Goal: Information Seeking & Learning: Learn about a topic

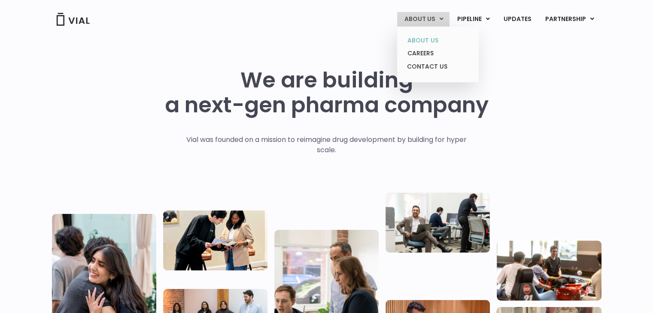
click at [429, 40] on link "ABOUT US" at bounding box center [437, 40] width 75 height 13
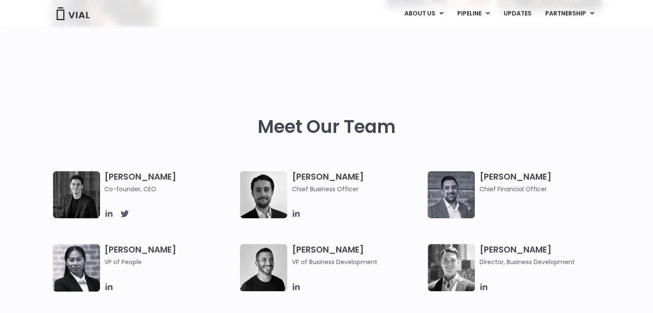
scroll to position [386, 0]
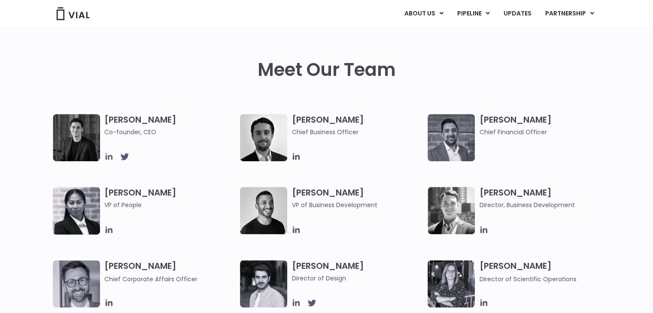
click at [106, 159] on icon at bounding box center [108, 156] width 9 height 9
click at [299, 158] on icon at bounding box center [296, 156] width 7 height 7
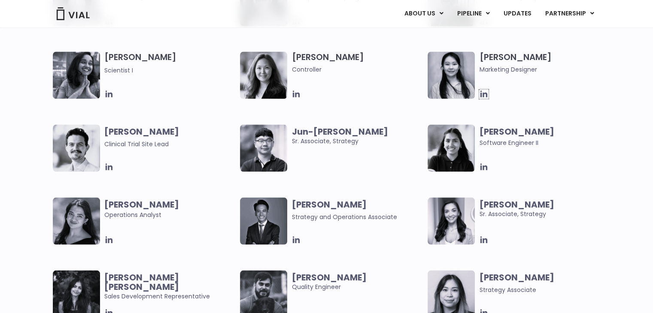
scroll to position [1546, 0]
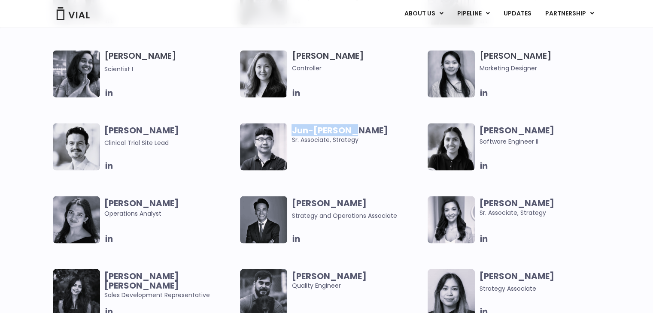
drag, startPoint x: 294, startPoint y: 128, endPoint x: 373, endPoint y: 127, distance: 79.0
click at [373, 127] on span "Jun-Goo Kwak" at bounding box center [358, 129] width 132 height 9
copy b "Jun-[PERSON_NAME]"
click at [328, 158] on div "Jun-Goo Kwak Sr. Associate, Strategy" at bounding box center [360, 146] width 136 height 47
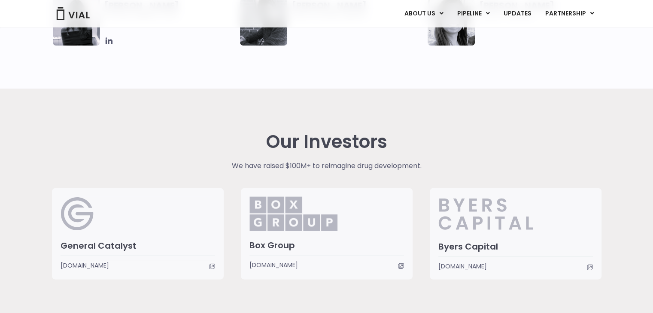
scroll to position [1964, 0]
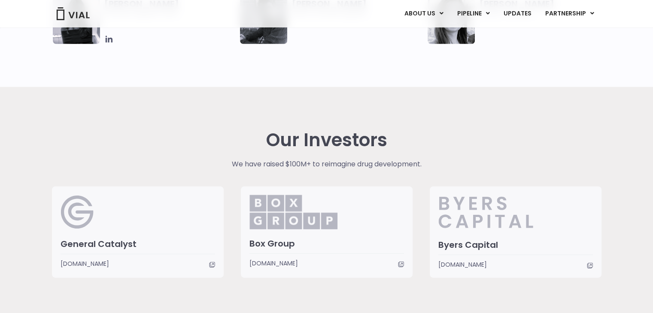
click at [77, 226] on img at bounding box center [78, 212] width 34 height 34
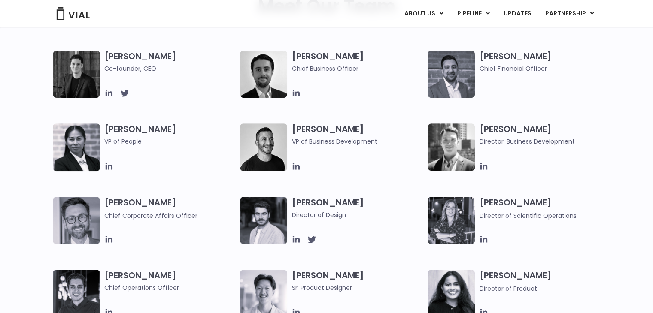
scroll to position [0, 0]
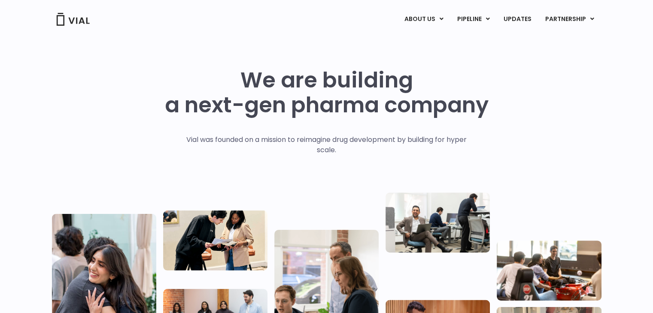
click at [61, 26] on div "ABOUT US ABOUT US CAREERS CONTACT US PIPELINE TL1A HLE PHASE 2 INHBE/ACTIVIN E …" at bounding box center [327, 19] width 550 height 15
click at [103, 15] on div "ABOUT US ABOUT US CAREERS CONTACT US PIPELINE TL1A HLE PHASE 2 INHBE/ACTIVIN E …" at bounding box center [327, 19] width 550 height 15
click at [81, 20] on img at bounding box center [73, 19] width 34 height 13
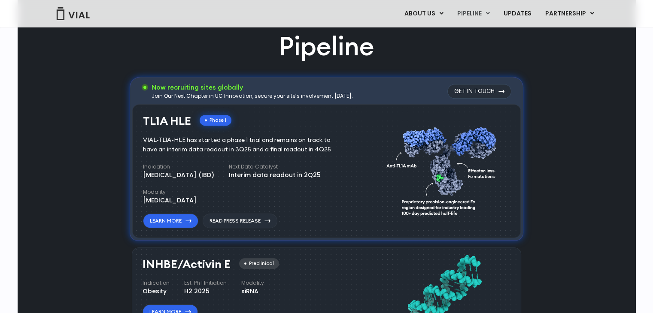
scroll to position [515, 0]
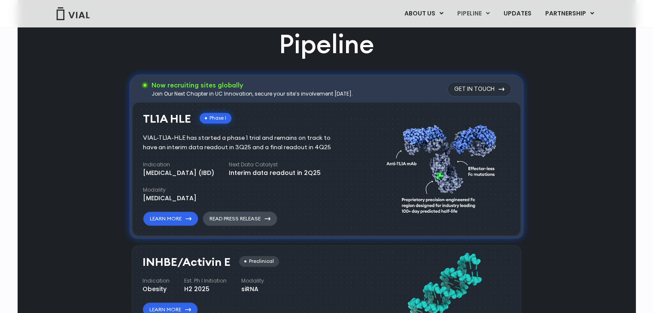
click at [236, 220] on link "Read Press Release" at bounding box center [240, 219] width 75 height 15
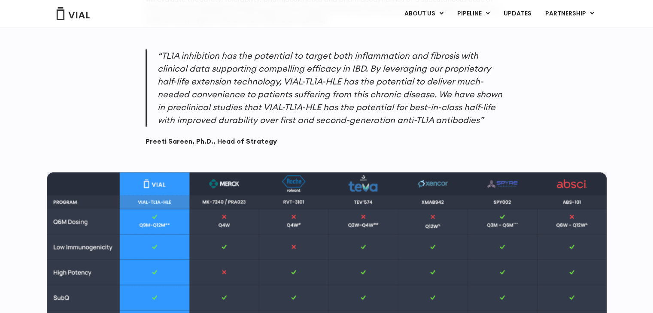
scroll to position [866, 0]
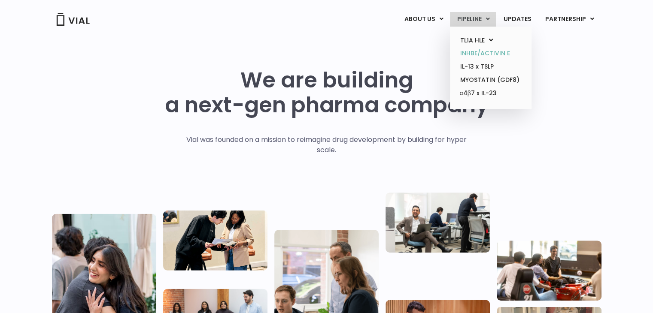
click at [488, 55] on link "INHBE/ACTIVIN E" at bounding box center [490, 53] width 75 height 13
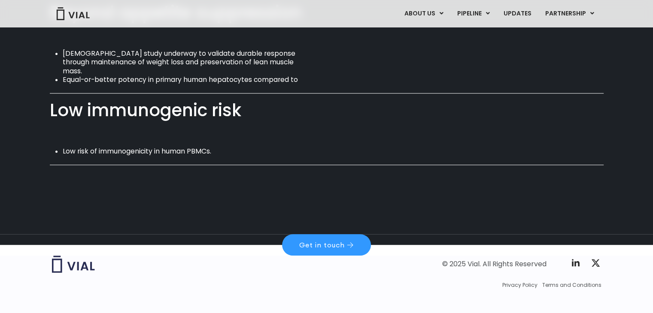
scroll to position [638, 0]
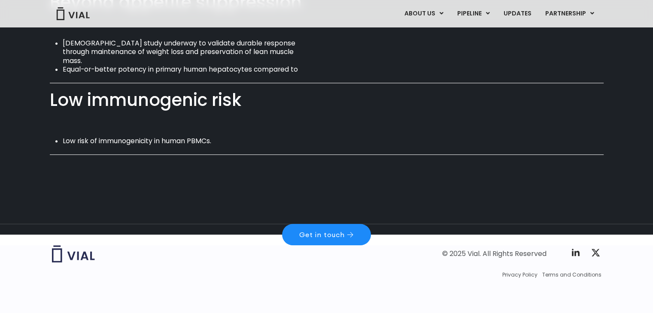
click at [346, 240] on link "Get in touch" at bounding box center [326, 234] width 89 height 21
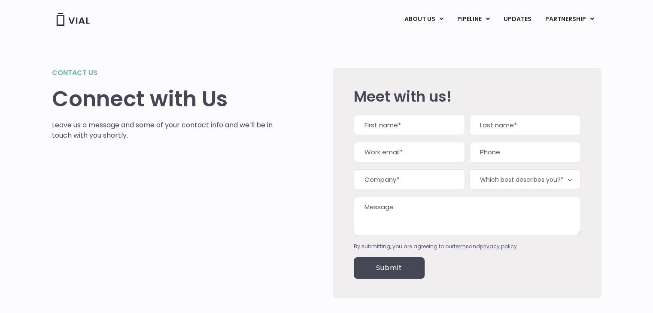
drag, startPoint x: 283, startPoint y: 185, endPoint x: 263, endPoint y: 181, distance: 20.1
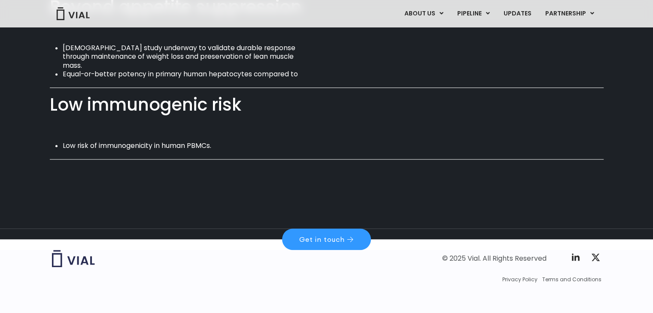
scroll to position [638, 0]
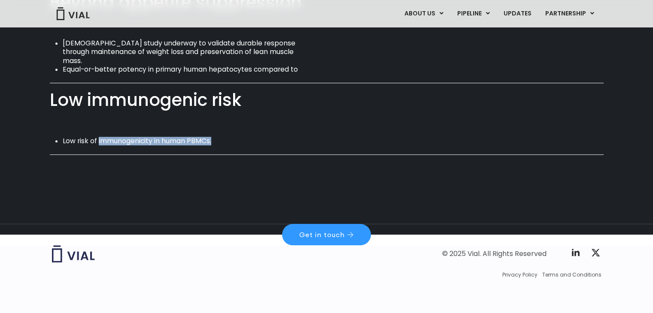
drag, startPoint x: 176, startPoint y: 140, endPoint x: 234, endPoint y: 144, distance: 58.9
click at [234, 144] on li "Low risk of immunogenicity in human PBMCs." at bounding box center [185, 141] width 244 height 9
click at [235, 159] on div "Low immunogenic risk Low risk of immunogenicity in human PBMCs." at bounding box center [327, 126] width 554 height 72
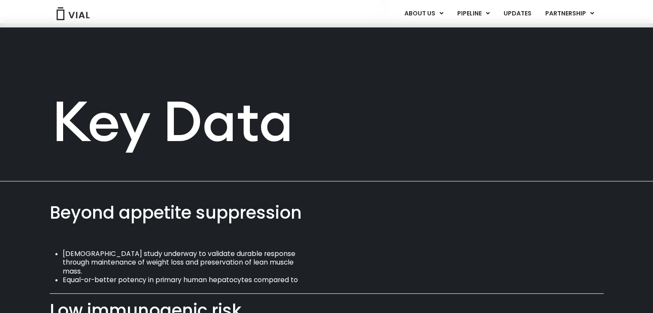
scroll to position [429, 0]
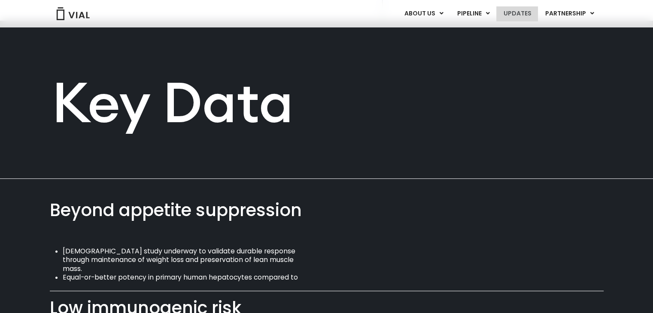
click at [533, 12] on link "UPDATES" at bounding box center [516, 13] width 41 height 15
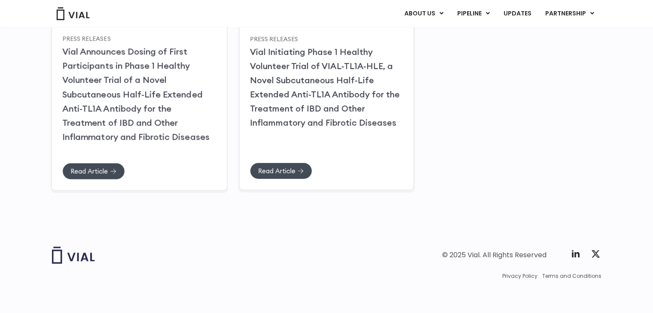
scroll to position [164, 0]
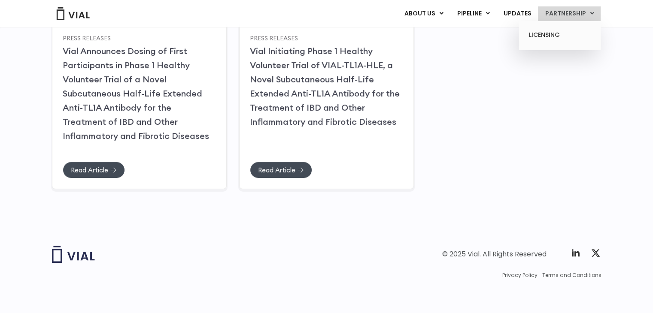
click at [567, 18] on link "PARTNERSHIP" at bounding box center [569, 13] width 63 height 15
click at [559, 32] on link "LICENSING" at bounding box center [559, 35] width 75 height 14
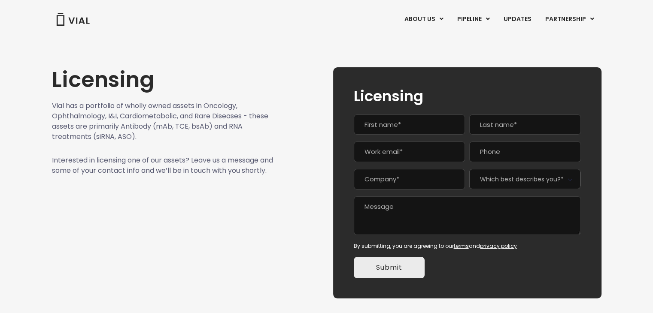
click at [77, 19] on img at bounding box center [73, 19] width 34 height 13
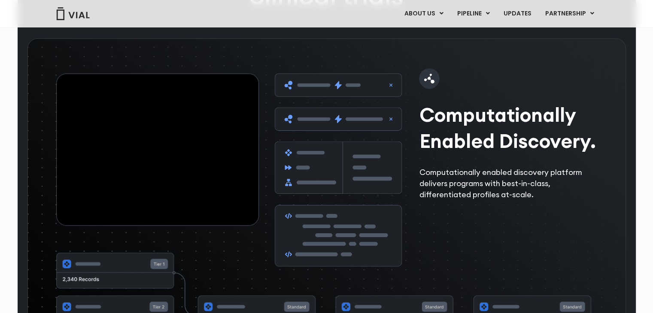
scroll to position [1331, 0]
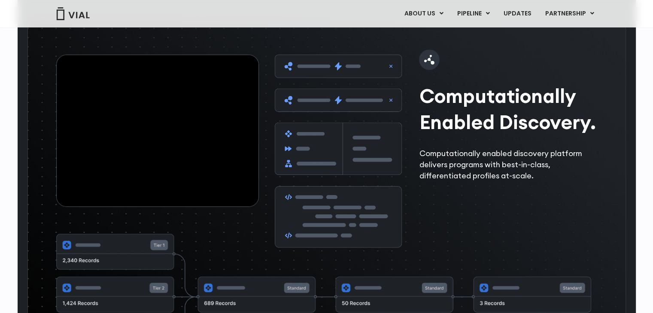
click at [336, 126] on img at bounding box center [338, 151] width 127 height 193
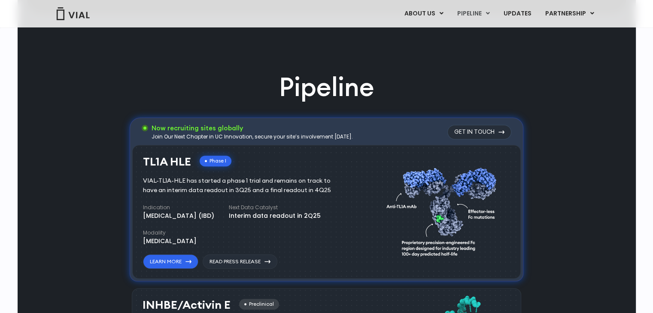
scroll to position [301, 0]
